Goal: Task Accomplishment & Management: Use online tool/utility

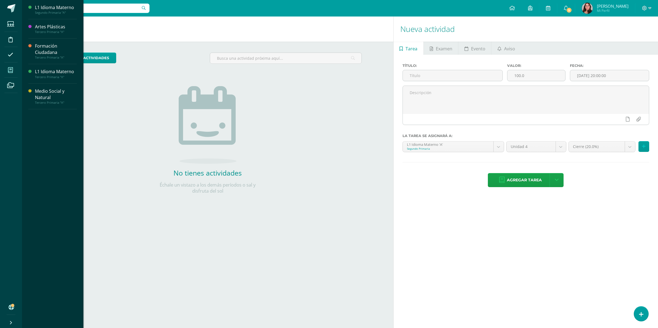
click at [9, 67] on span at bounding box center [10, 70] width 12 height 12
click at [43, 11] on div "Segundo Primaria "A"" at bounding box center [56, 13] width 42 height 4
click at [46, 21] on span "Actividades" at bounding box center [51, 22] width 21 height 5
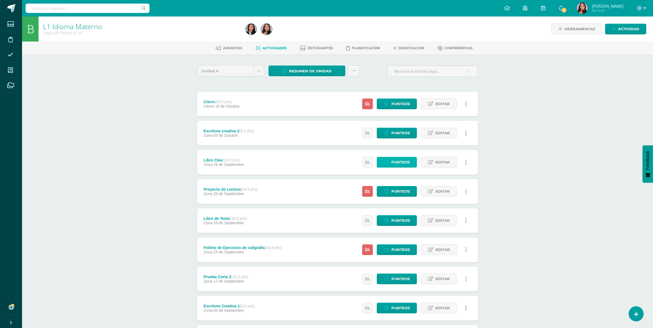
click at [401, 160] on span "Punteos" at bounding box center [401, 162] width 18 height 10
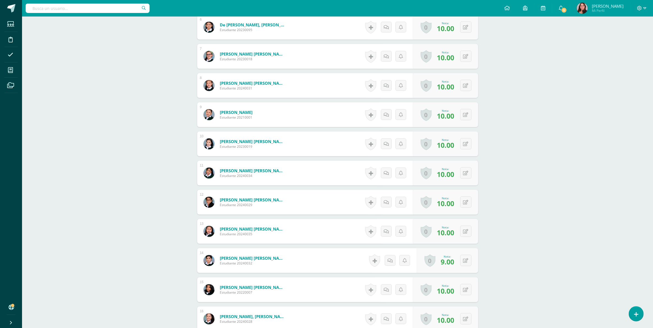
scroll to position [242, 0]
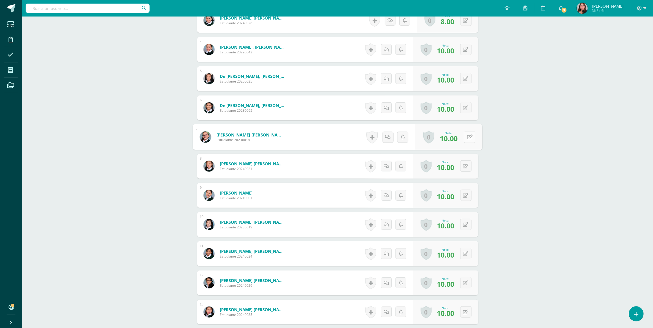
click at [465, 136] on button at bounding box center [470, 137] width 12 height 12
type input "8"
